Goal: Book appointment/travel/reservation

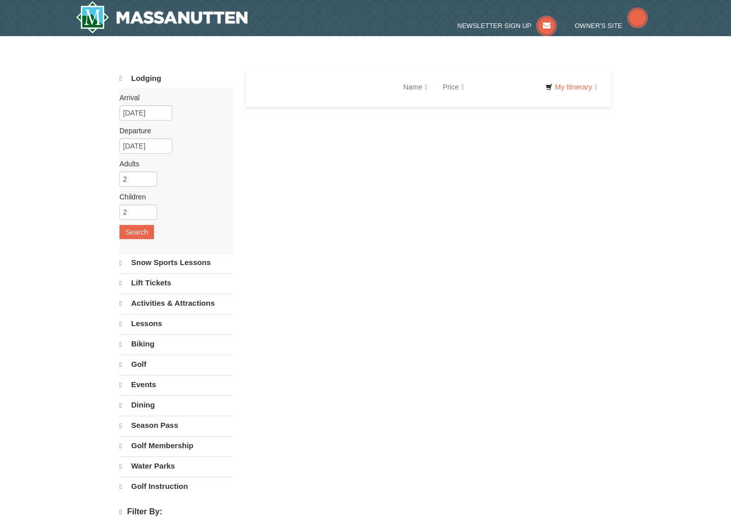
select select "9"
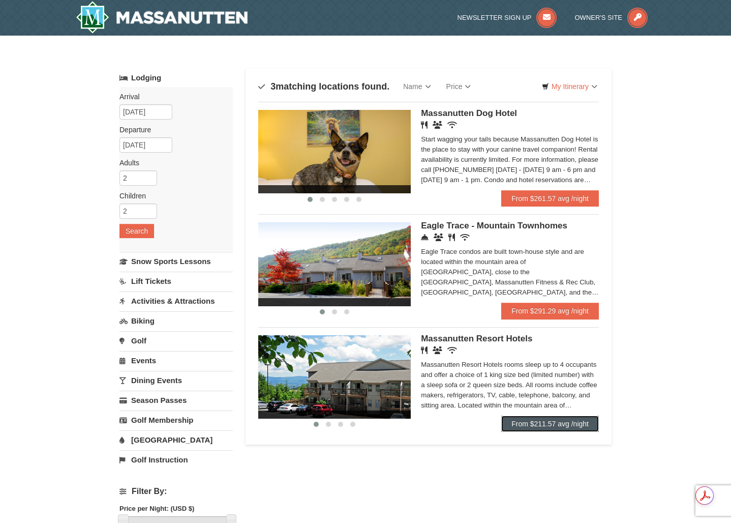
click at [541, 422] on link "From $211.57 avg /night" at bounding box center [550, 424] width 98 height 16
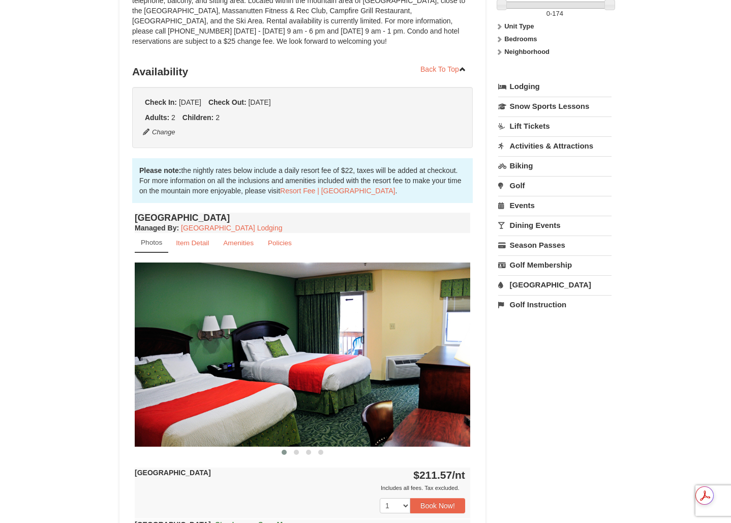
scroll to position [174, 0]
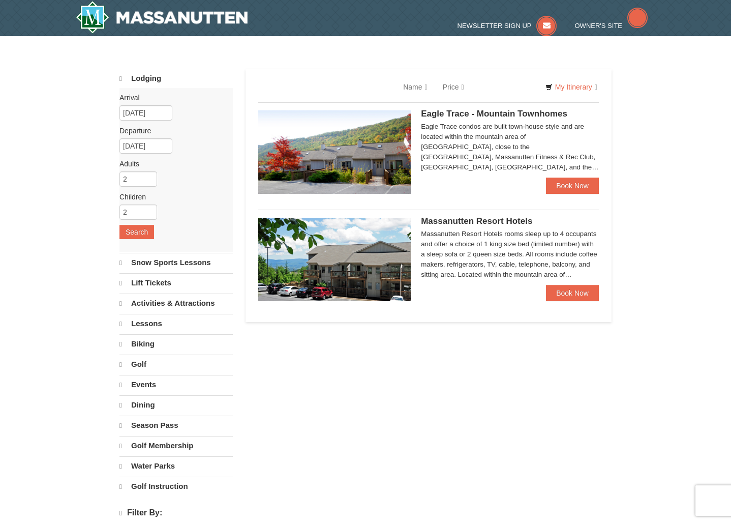
select select "9"
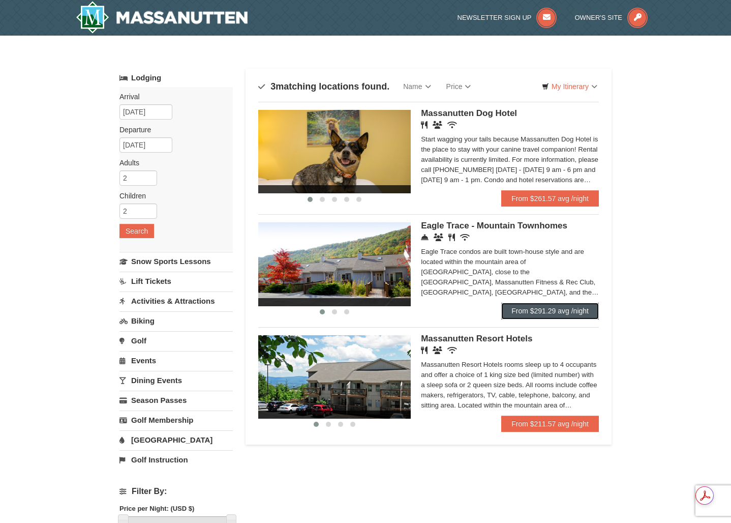
click at [547, 314] on link "From $291.29 avg /night" at bounding box center [550, 311] width 98 height 16
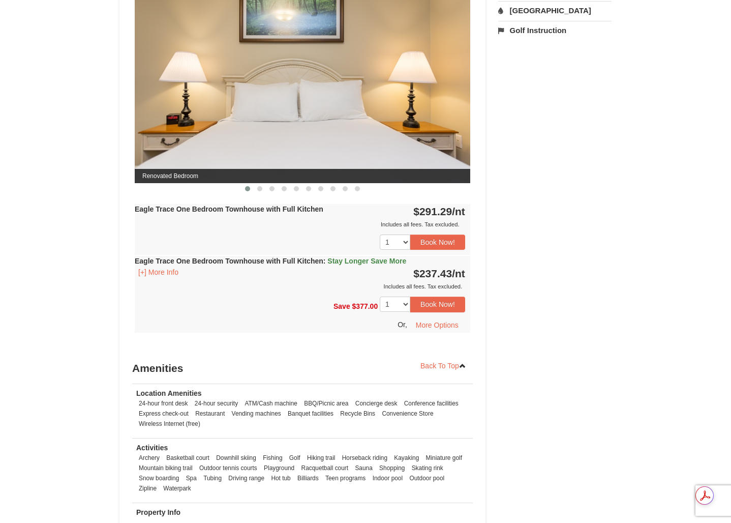
scroll to position [362, 0]
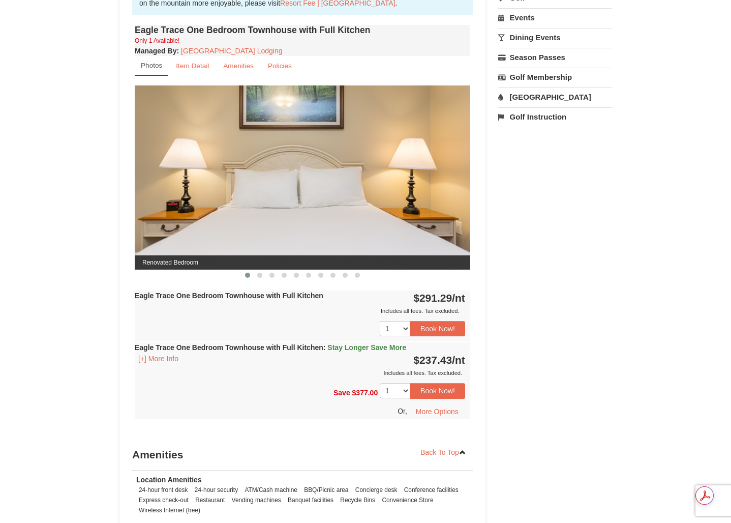
click at [412, 209] on img at bounding box center [303, 177] width 336 height 184
click at [256, 271] on button at bounding box center [260, 275] width 12 height 10
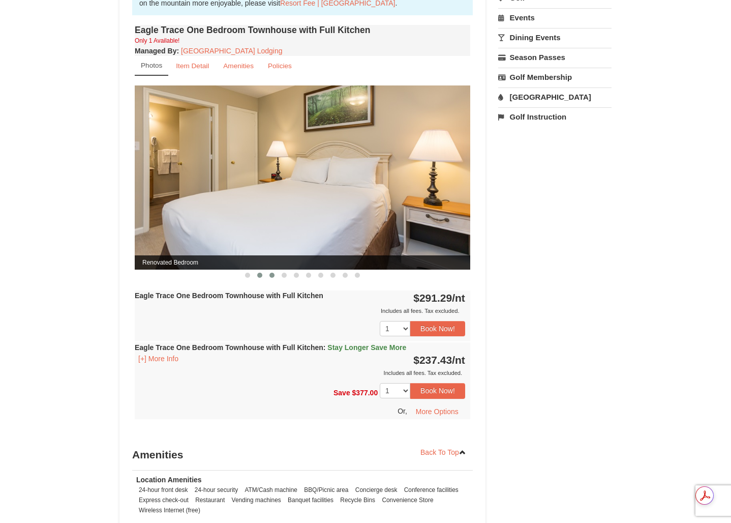
click at [270, 274] on span at bounding box center [272, 275] width 5 height 5
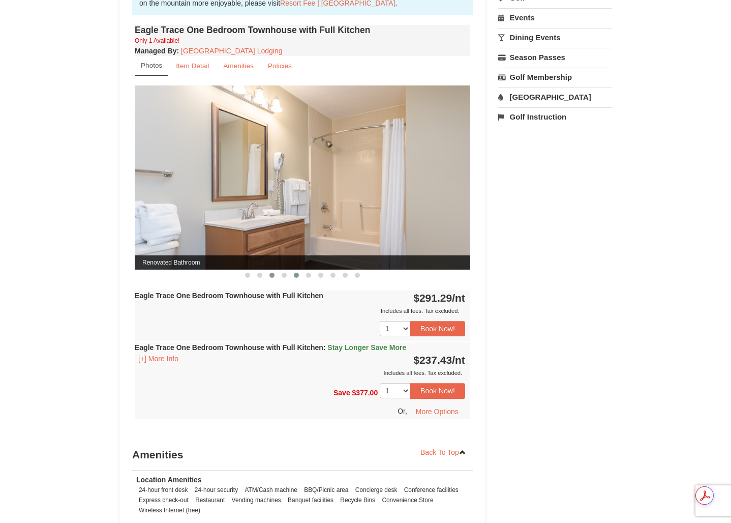
click at [294, 274] on span at bounding box center [296, 275] width 5 height 5
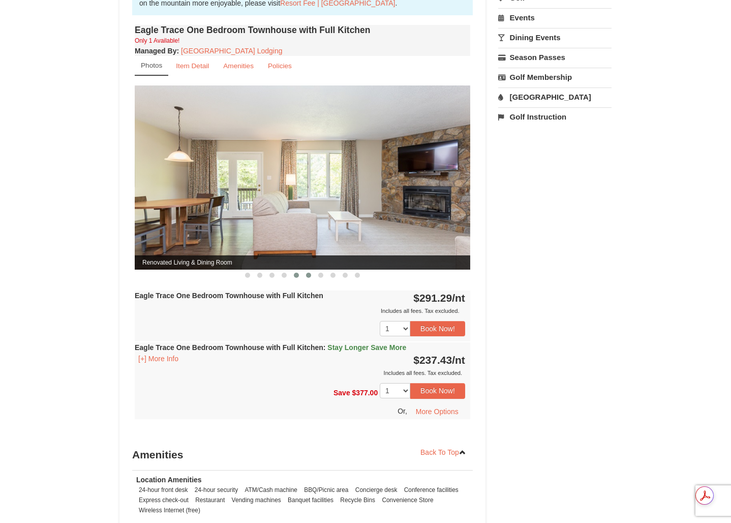
click at [310, 275] on span at bounding box center [308, 275] width 5 height 5
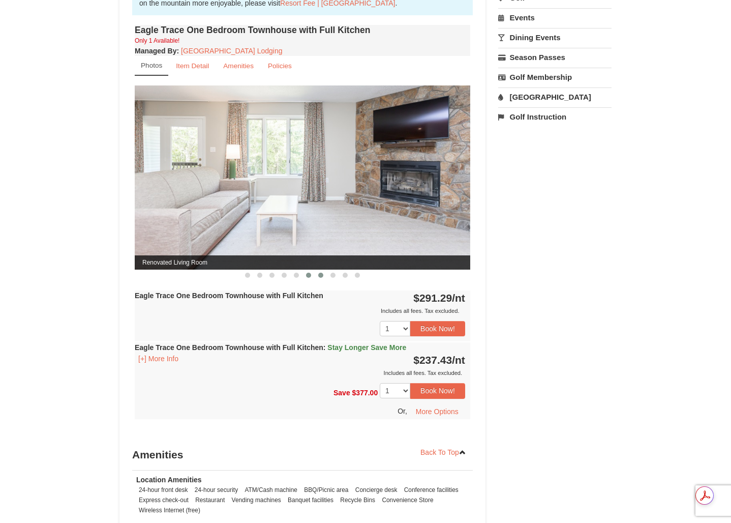
click at [318, 275] on span at bounding box center [320, 275] width 5 height 5
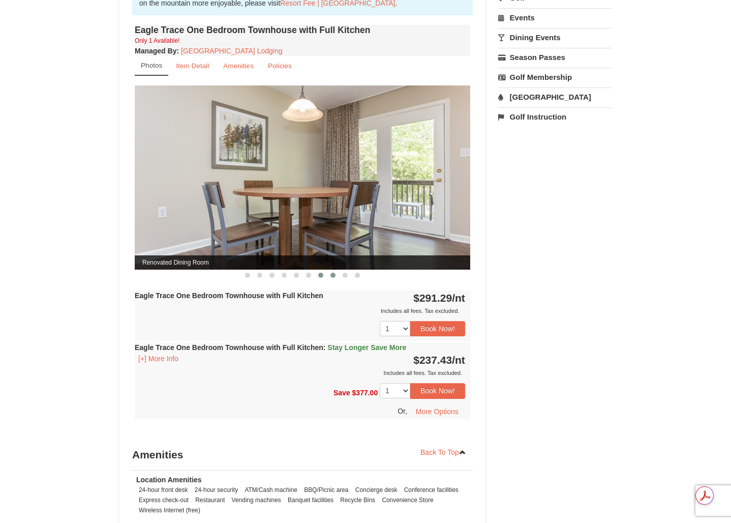
click at [334, 276] on span at bounding box center [333, 275] width 5 height 5
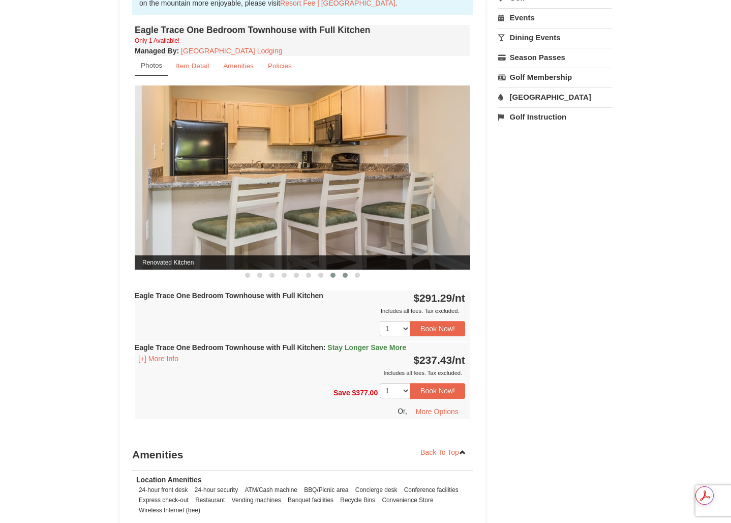
click at [340, 276] on button at bounding box center [345, 275] width 12 height 10
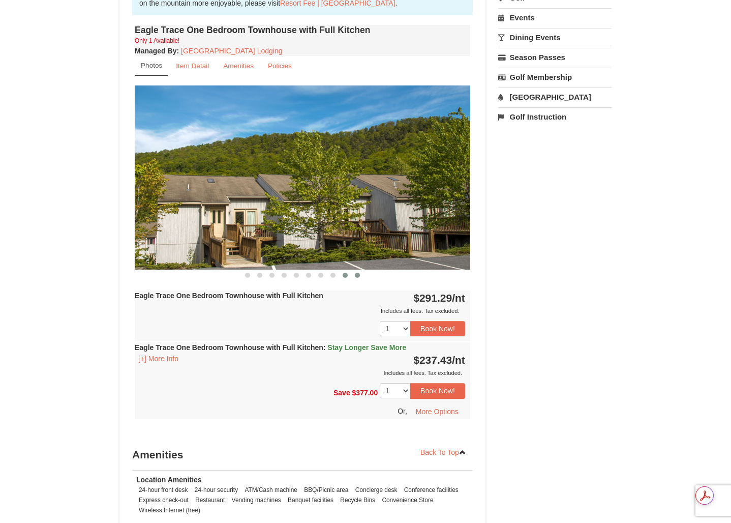
click at [357, 275] on span at bounding box center [357, 275] width 5 height 5
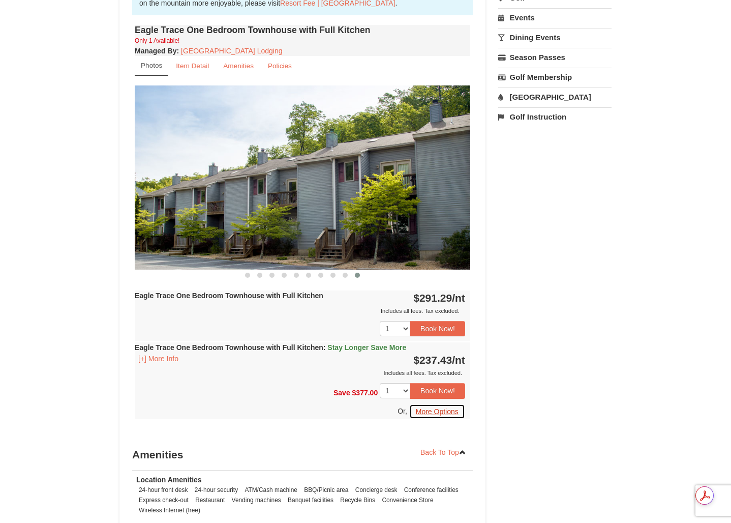
click at [446, 411] on button "More Options" at bounding box center [437, 411] width 56 height 15
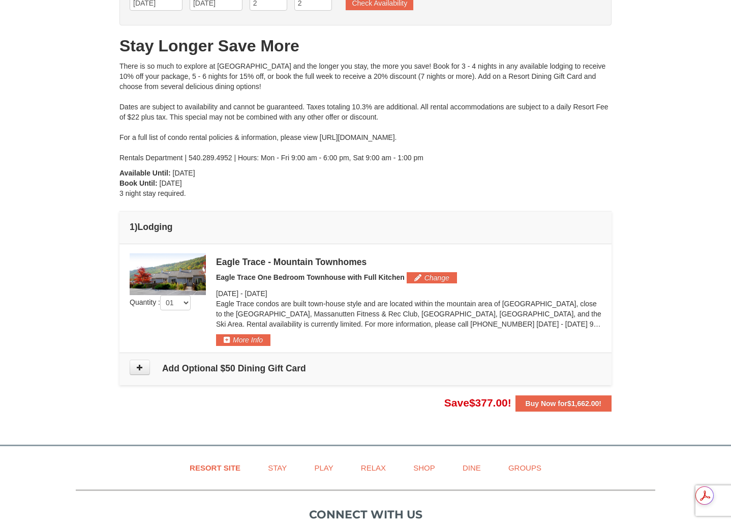
scroll to position [80, 0]
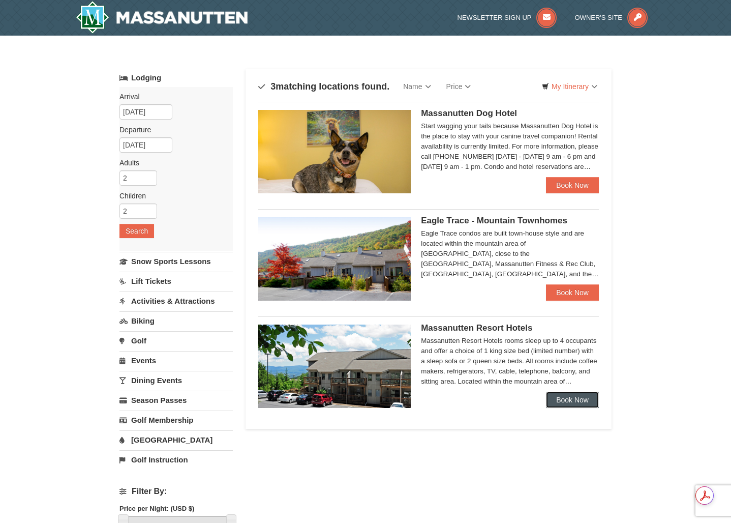
click at [581, 401] on link "Book Now" at bounding box center [572, 400] width 53 height 16
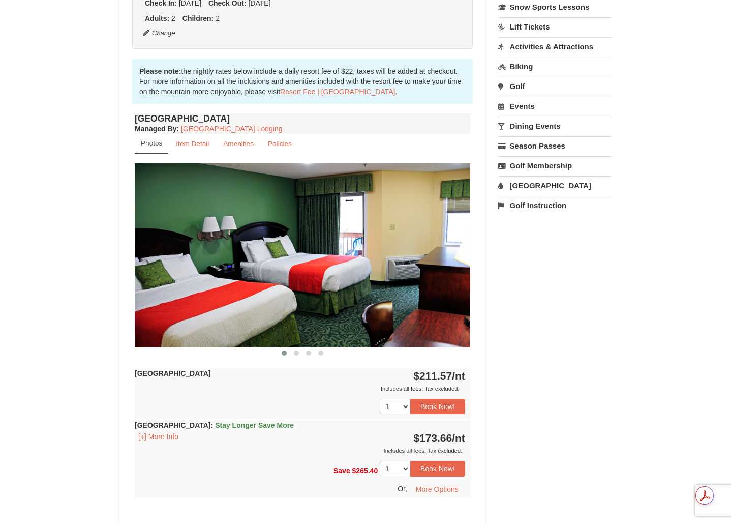
scroll to position [315, 0]
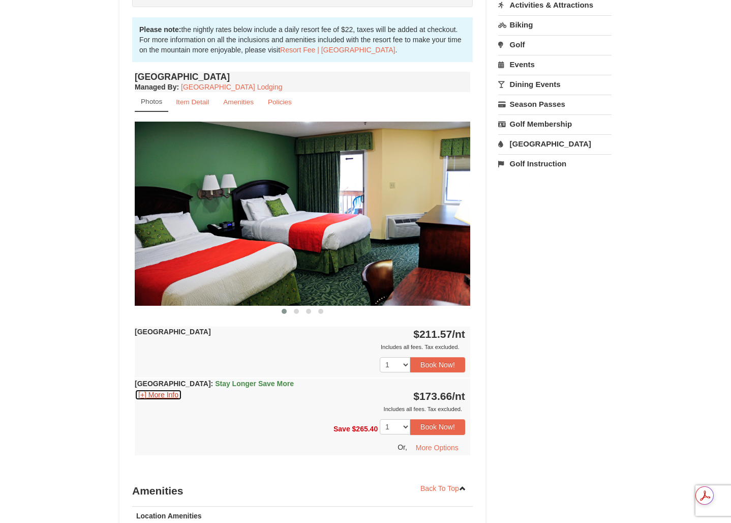
click at [160, 393] on button "[+] More Info" at bounding box center [158, 394] width 47 height 11
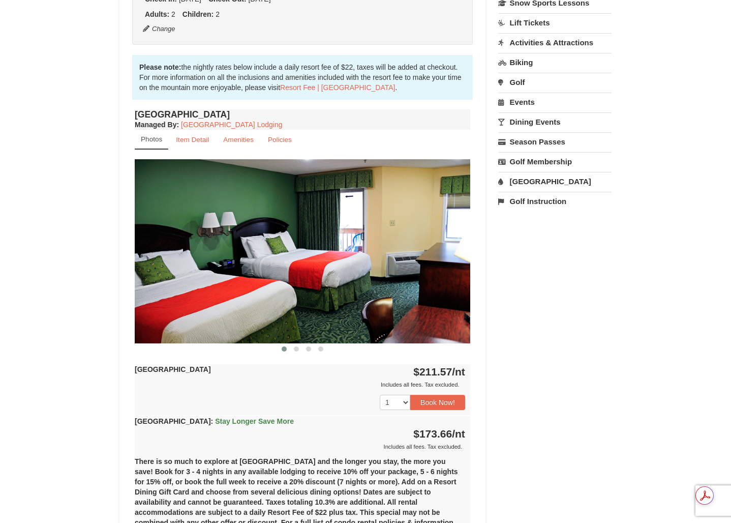
scroll to position [245, 0]
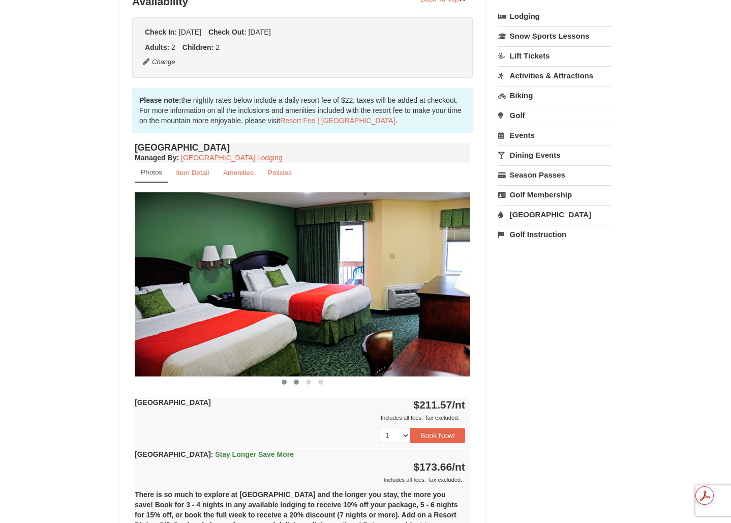
click at [295, 382] on span at bounding box center [296, 381] width 5 height 5
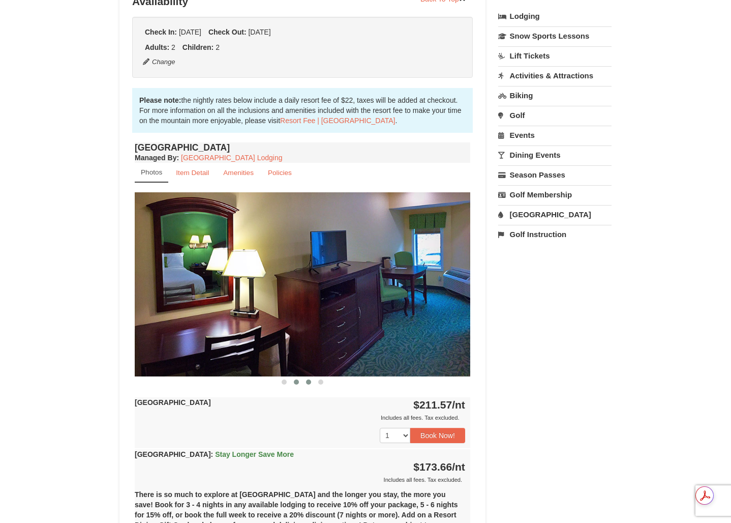
click at [309, 381] on span at bounding box center [308, 381] width 5 height 5
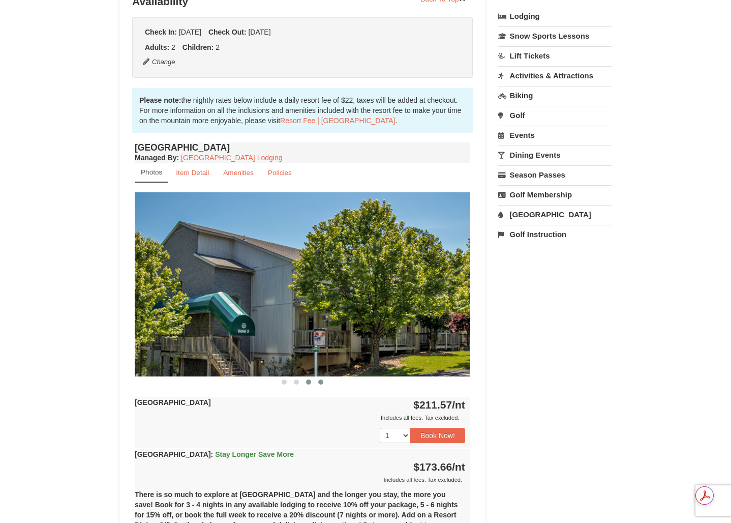
click at [320, 382] on span at bounding box center [320, 381] width 5 height 5
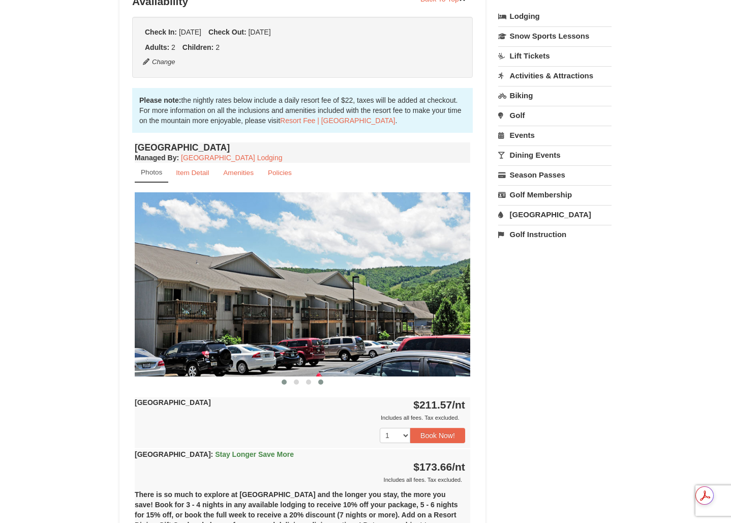
click at [283, 381] on span at bounding box center [284, 381] width 5 height 5
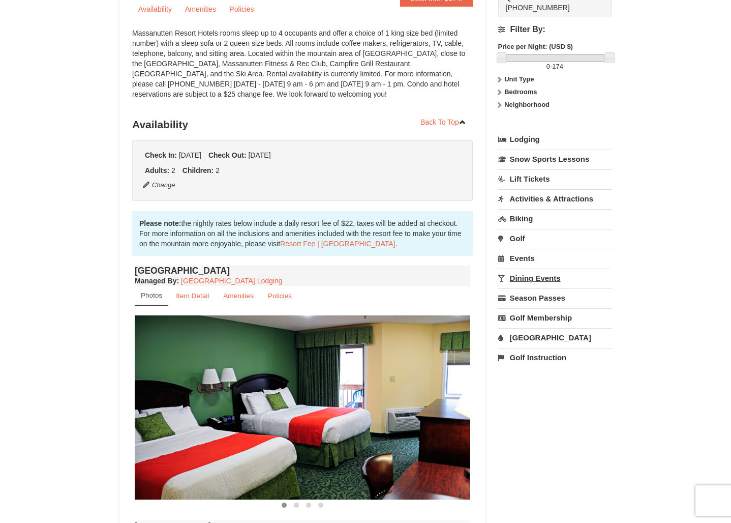
scroll to position [104, 0]
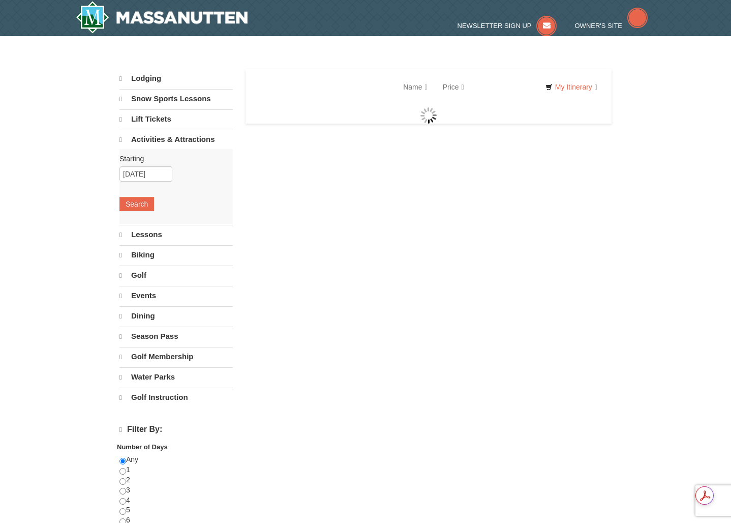
select select "9"
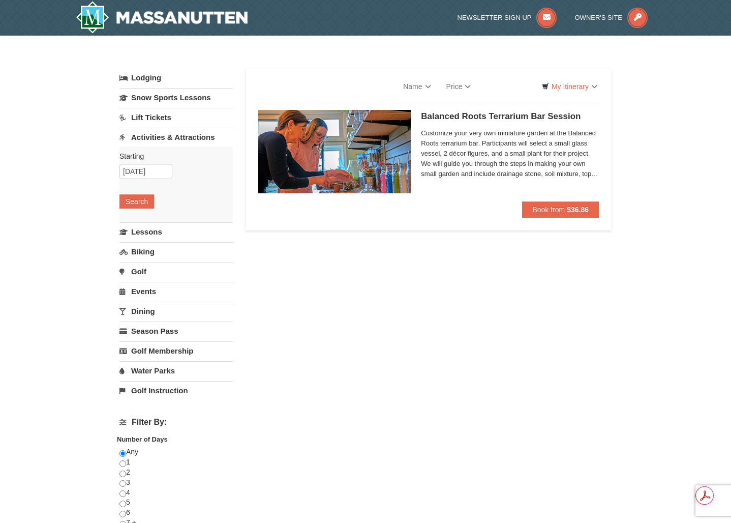
select select "9"
